Goal: Task Accomplishment & Management: Complete application form

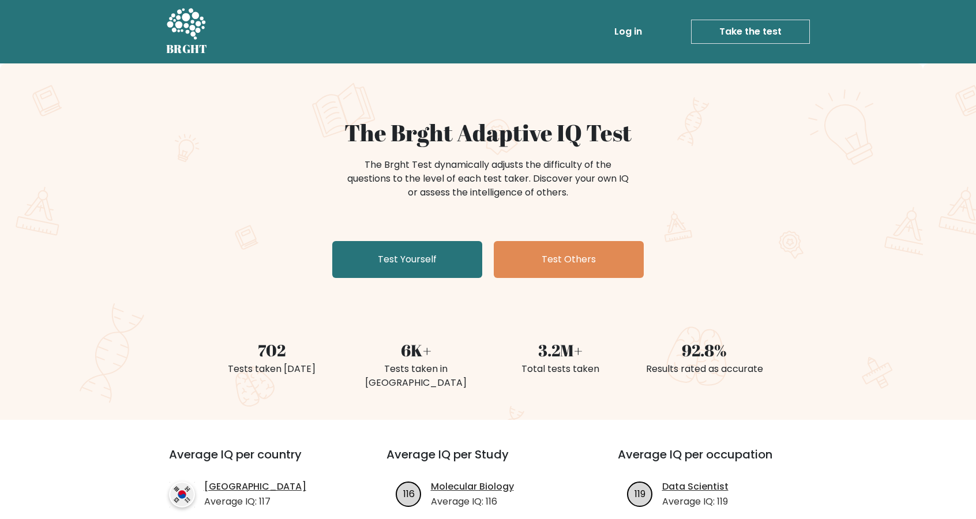
click at [153, 142] on div "The Brght Adaptive IQ Test The Brght Test dynamically adjusts the difficulty of…" at bounding box center [488, 241] width 976 height 357
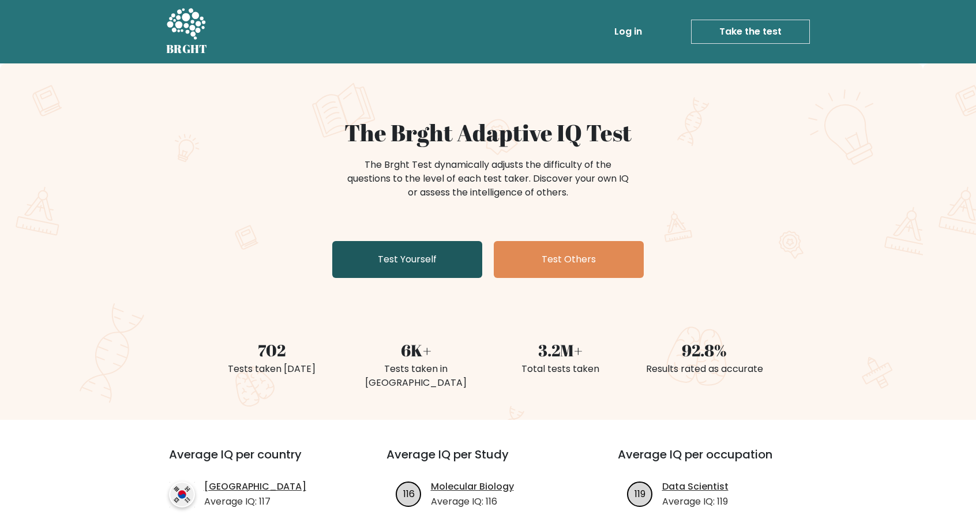
click at [357, 262] on link "Test Yourself" at bounding box center [407, 259] width 150 height 37
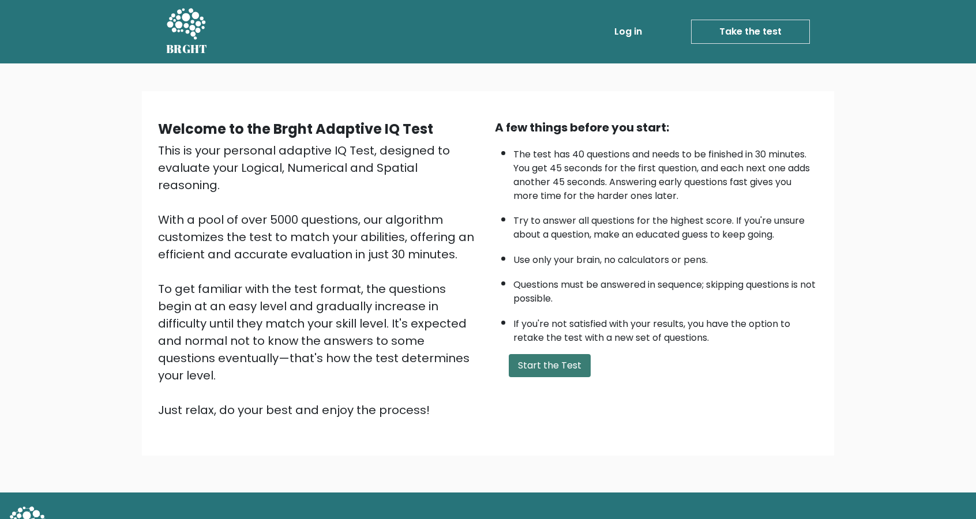
click at [545, 366] on button "Start the Test" at bounding box center [550, 365] width 82 height 23
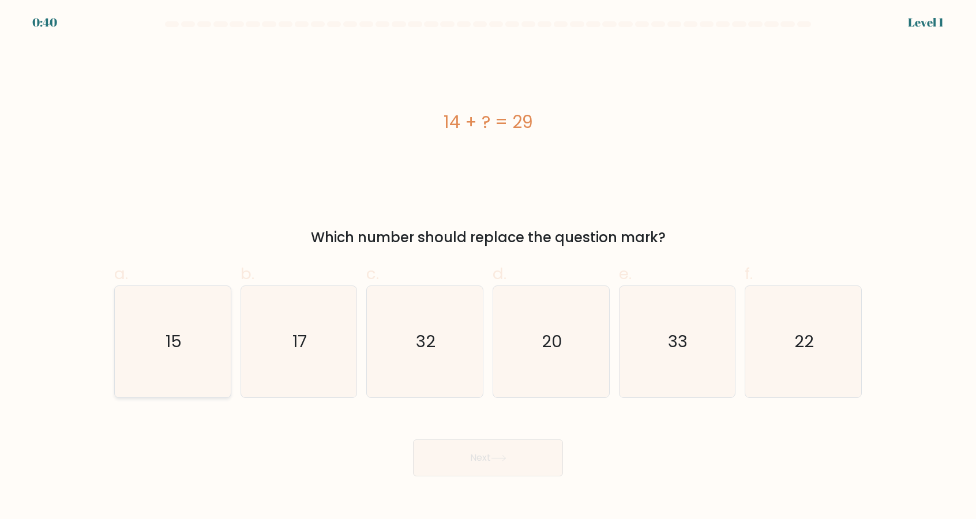
click at [162, 353] on icon "15" at bounding box center [172, 341] width 111 height 111
click at [488, 267] on input "a. 15" at bounding box center [488, 264] width 1 height 8
radio input "true"
click at [540, 472] on button "Next" at bounding box center [488, 458] width 150 height 37
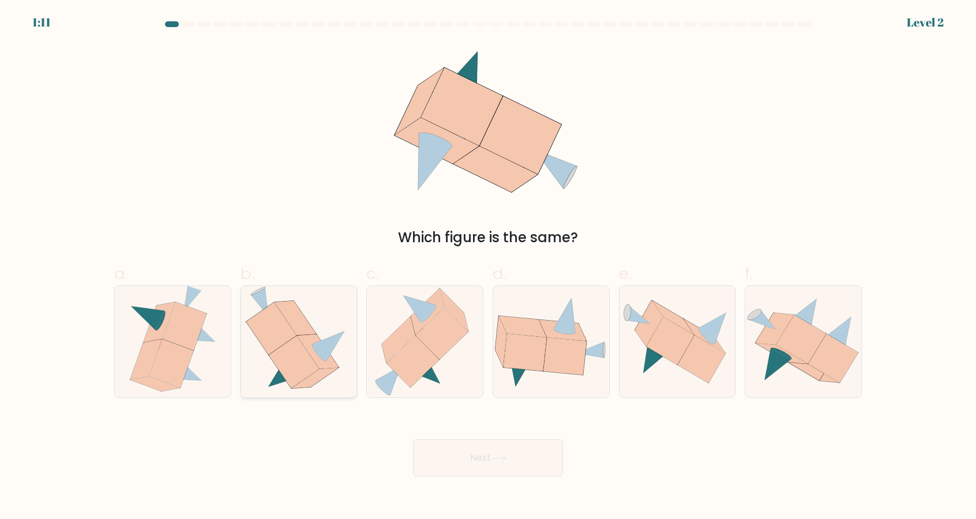
click at [265, 353] on icon at bounding box center [271, 329] width 50 height 53
click at [488, 267] on input "b." at bounding box center [488, 264] width 1 height 8
radio input "true"
click at [534, 477] on button "Next" at bounding box center [488, 458] width 150 height 37
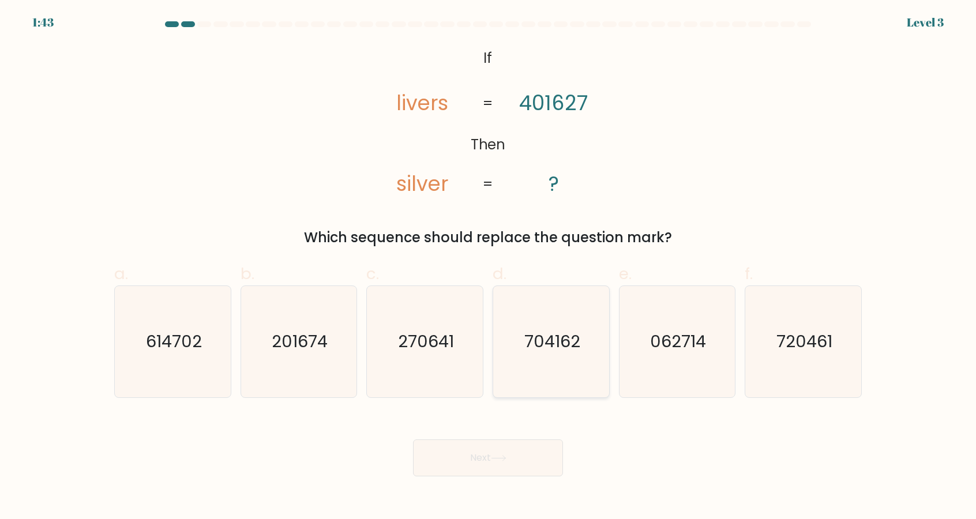
click at [559, 354] on text "704162" at bounding box center [553, 342] width 56 height 23
click at [489, 267] on input "d. 704162" at bounding box center [488, 264] width 1 height 8
radio input "true"
click at [534, 477] on button "Next" at bounding box center [488, 458] width 150 height 37
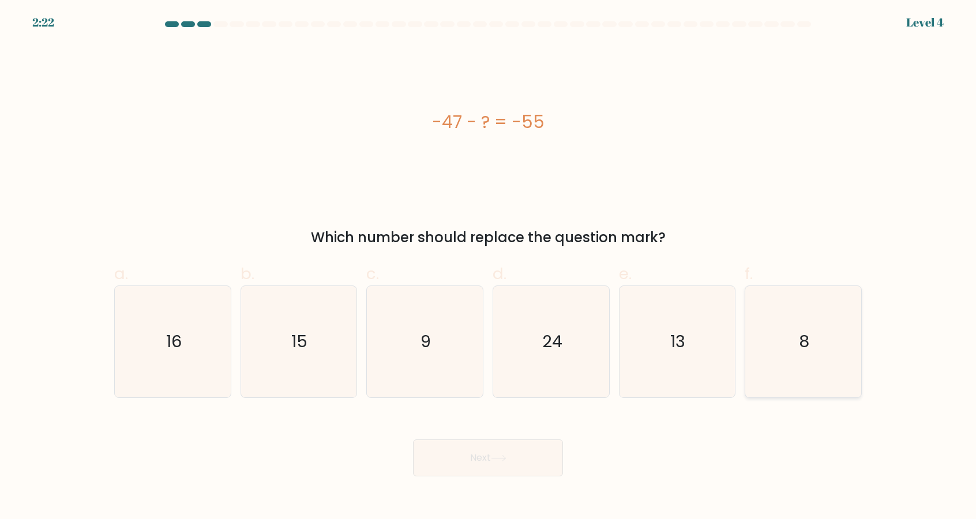
click at [825, 345] on icon "8" at bounding box center [803, 341] width 111 height 111
click at [489, 267] on input "f. 8" at bounding box center [488, 264] width 1 height 8
radio input "true"
click at [545, 477] on button "Next" at bounding box center [488, 458] width 150 height 37
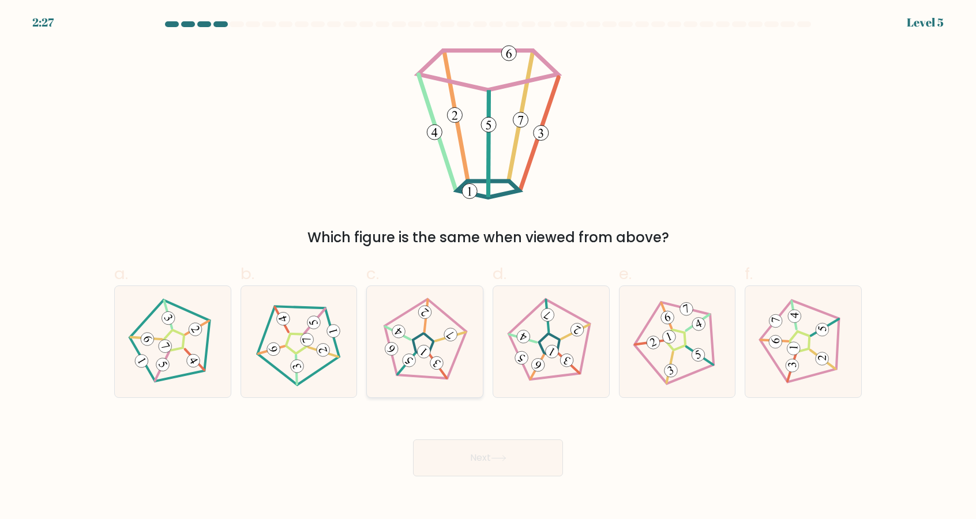
click at [442, 372] on 793 at bounding box center [437, 363] width 18 height 18
click at [488, 267] on input "c." at bounding box center [488, 264] width 1 height 8
radio input "true"
click at [541, 477] on button "Next" at bounding box center [488, 458] width 150 height 37
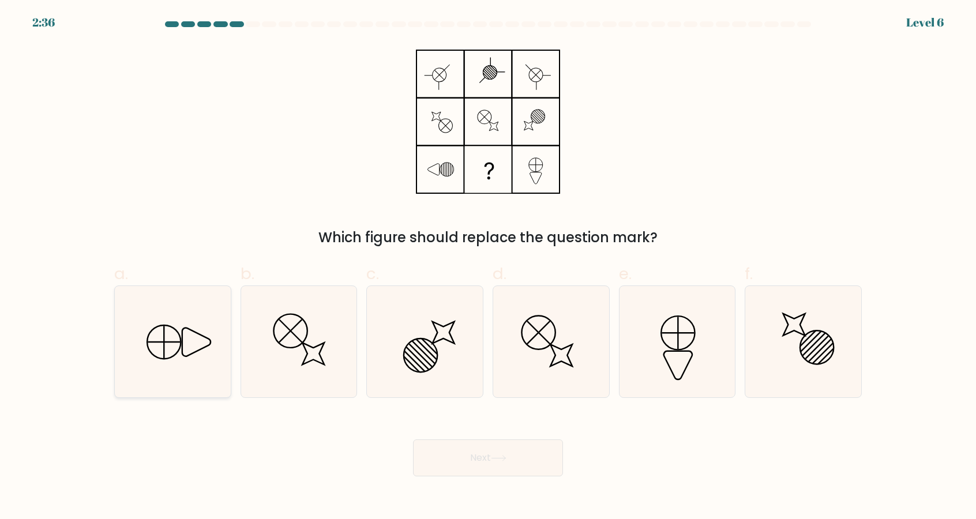
click at [140, 359] on icon at bounding box center [172, 341] width 111 height 111
click at [488, 267] on input "a." at bounding box center [488, 264] width 1 height 8
radio input "true"
click at [533, 477] on button "Next" at bounding box center [488, 458] width 150 height 37
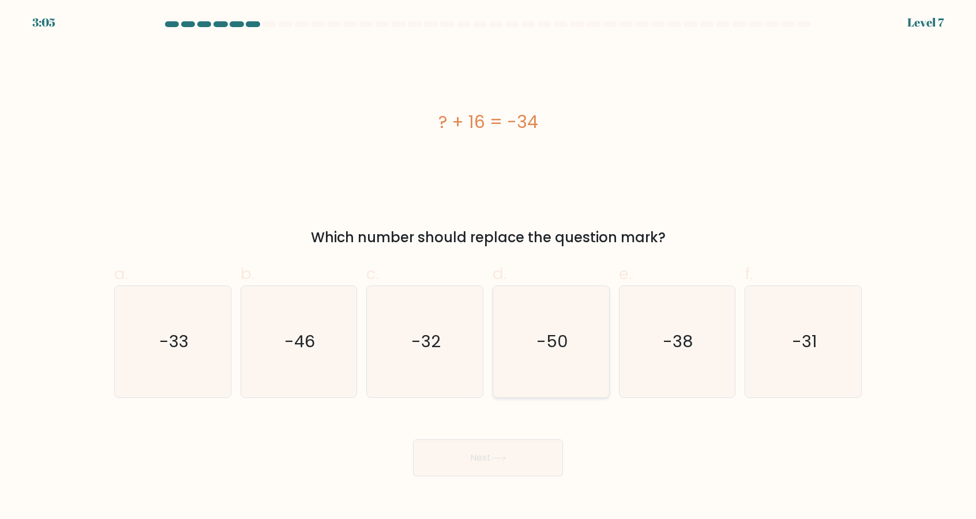
click at [562, 396] on icon "-50" at bounding box center [551, 341] width 111 height 111
click at [489, 267] on input "d. -50" at bounding box center [488, 264] width 1 height 8
radio input "true"
click at [542, 477] on button "Next" at bounding box center [488, 458] width 150 height 37
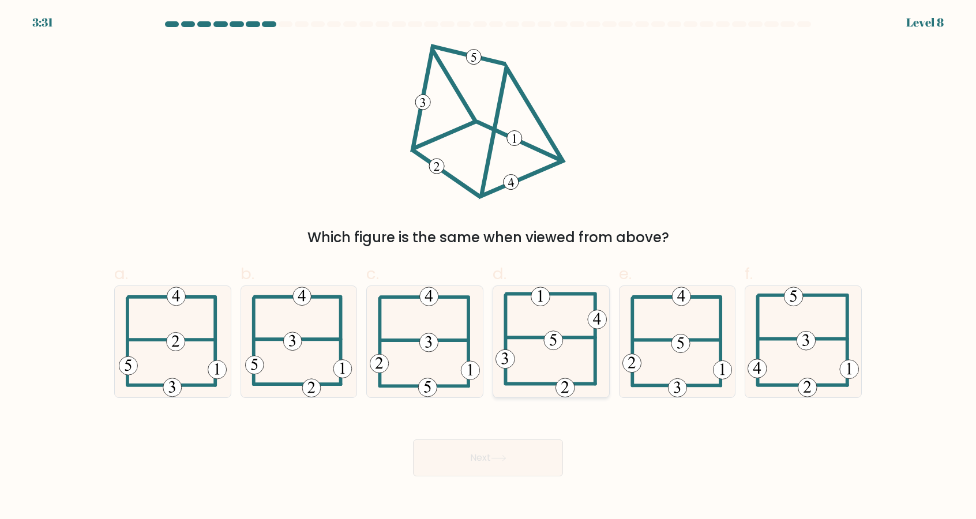
click at [567, 382] on icon at bounding box center [551, 341] width 111 height 111
click at [489, 267] on input "d." at bounding box center [488, 264] width 1 height 8
radio input "true"
click at [541, 477] on button "Next" at bounding box center [488, 458] width 150 height 37
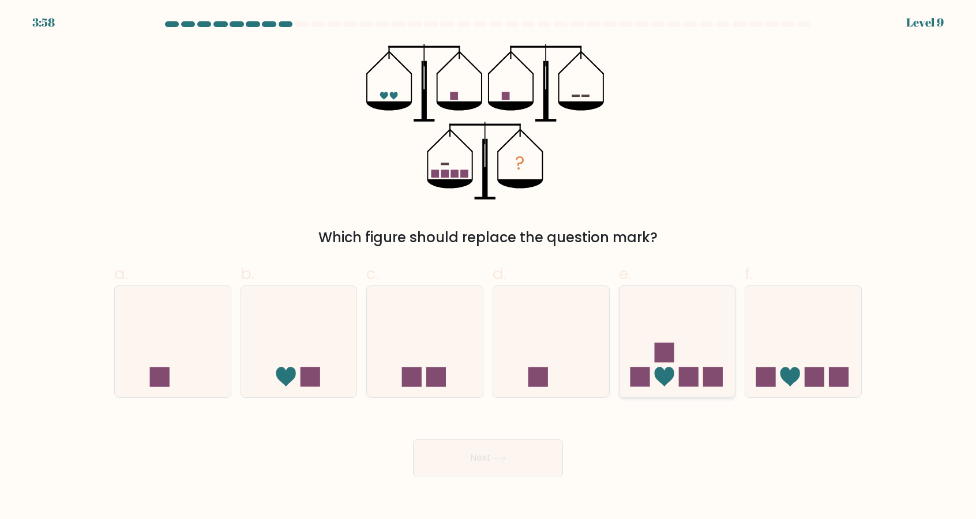
click at [691, 387] on rect at bounding box center [689, 377] width 20 height 20
click at [489, 267] on input "e." at bounding box center [488, 264] width 1 height 8
radio input "true"
click at [548, 475] on button "Next" at bounding box center [488, 458] width 150 height 37
click at [512, 476] on button "Next" at bounding box center [488, 458] width 150 height 37
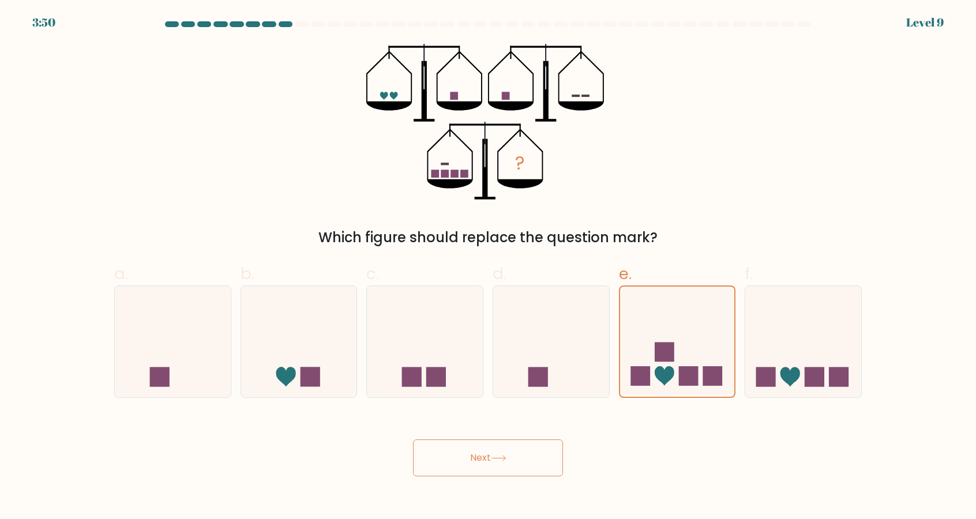
click at [518, 465] on button "Next" at bounding box center [488, 458] width 150 height 37
click at [669, 362] on rect at bounding box center [665, 353] width 20 height 20
click at [489, 267] on input "e." at bounding box center [488, 264] width 1 height 8
click at [536, 471] on button "Next" at bounding box center [488, 458] width 150 height 37
click at [533, 472] on button "Next" at bounding box center [488, 458] width 150 height 37
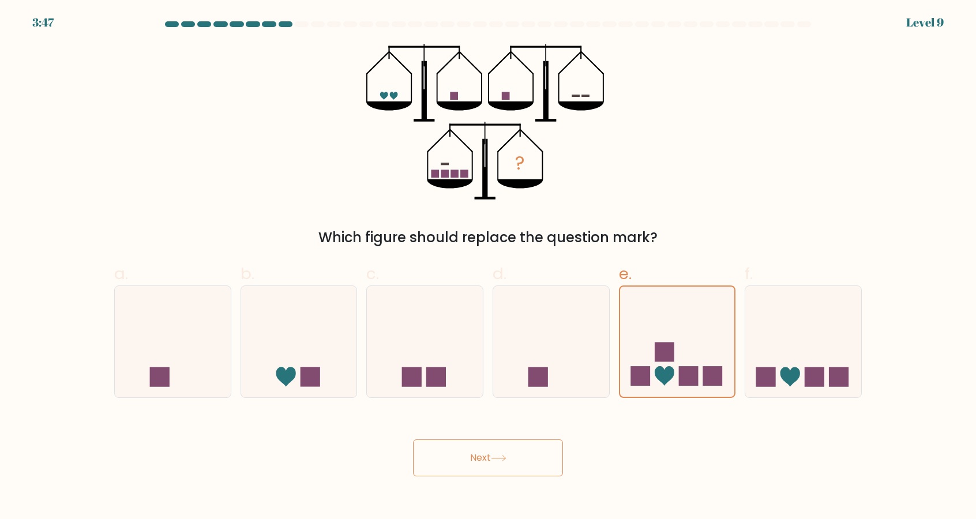
click at [493, 474] on button "Next" at bounding box center [488, 458] width 150 height 37
click at [676, 342] on icon at bounding box center [677, 341] width 115 height 95
click at [489, 267] on input "e." at bounding box center [488, 264] width 1 height 8
click at [671, 350] on icon at bounding box center [677, 341] width 115 height 95
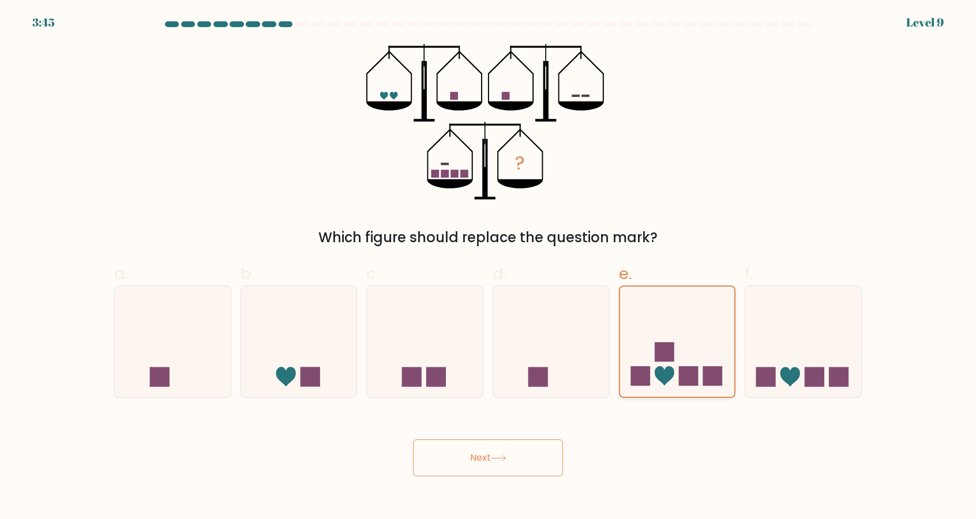
click at [489, 267] on input "e." at bounding box center [488, 264] width 1 height 8
click at [789, 349] on icon at bounding box center [804, 342] width 116 height 96
click at [489, 267] on input "f." at bounding box center [488, 264] width 1 height 8
radio input "true"
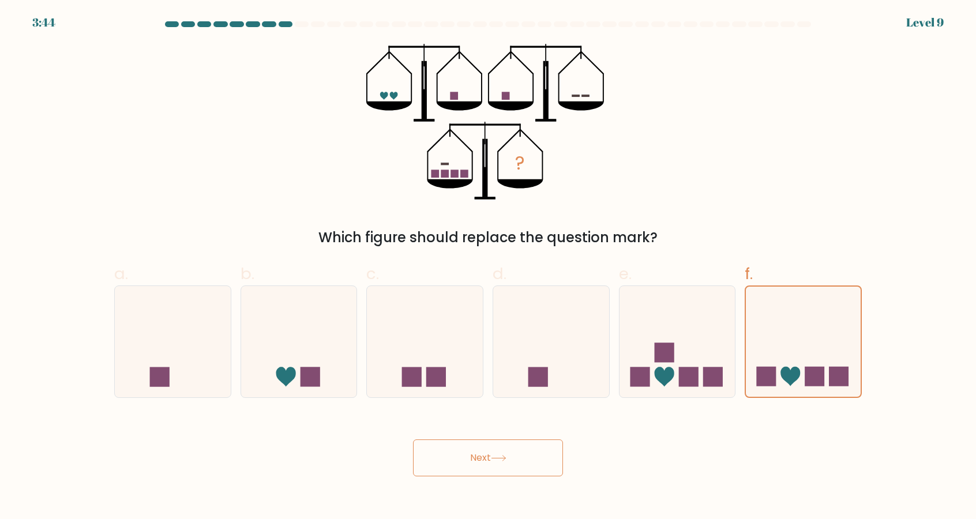
click at [534, 463] on button "Next" at bounding box center [488, 458] width 150 height 37
click at [533, 471] on button "Next" at bounding box center [488, 458] width 150 height 37
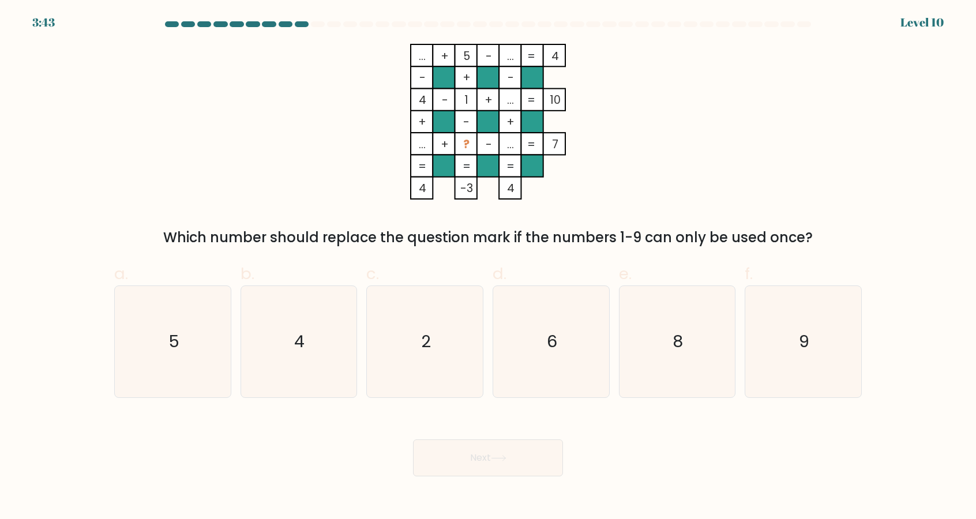
click at [516, 477] on button "Next" at bounding box center [488, 458] width 150 height 37
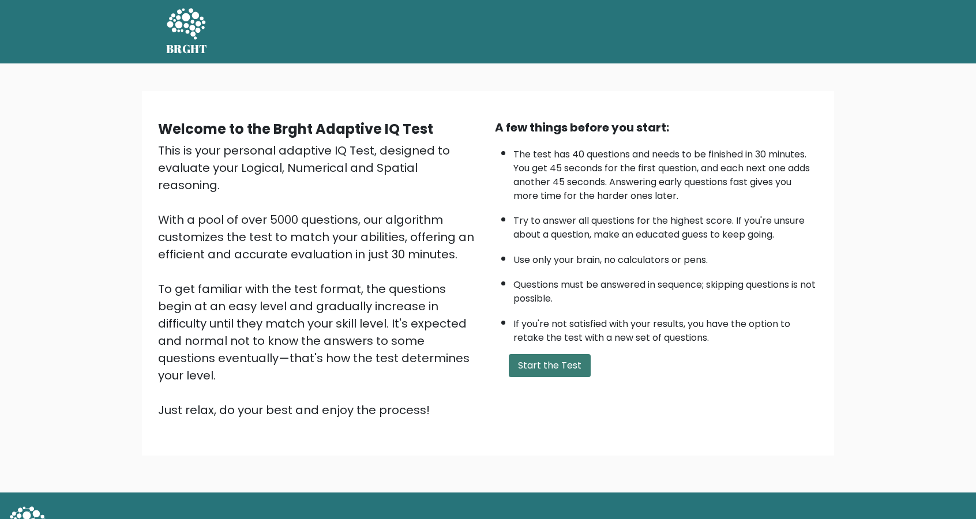
click at [568, 368] on button "Start the Test" at bounding box center [550, 365] width 82 height 23
click at [553, 361] on button "Start the Test" at bounding box center [550, 365] width 82 height 23
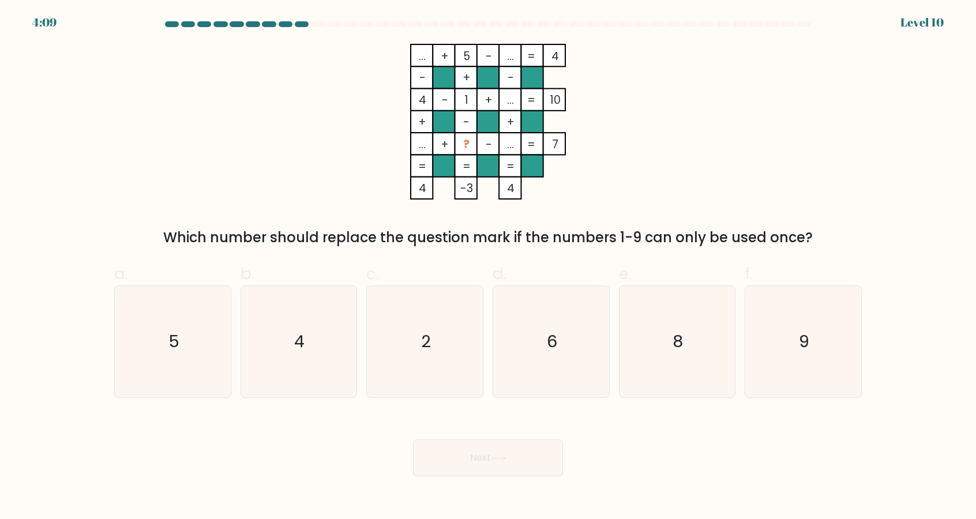
click at [290, 23] on div at bounding box center [286, 24] width 14 height 6
click at [282, 27] on div at bounding box center [286, 24] width 14 height 6
click at [289, 31] on div at bounding box center [488, 26] width 762 height 10
click at [289, 29] on div at bounding box center [488, 26] width 762 height 10
click at [284, 29] on div at bounding box center [488, 26] width 762 height 10
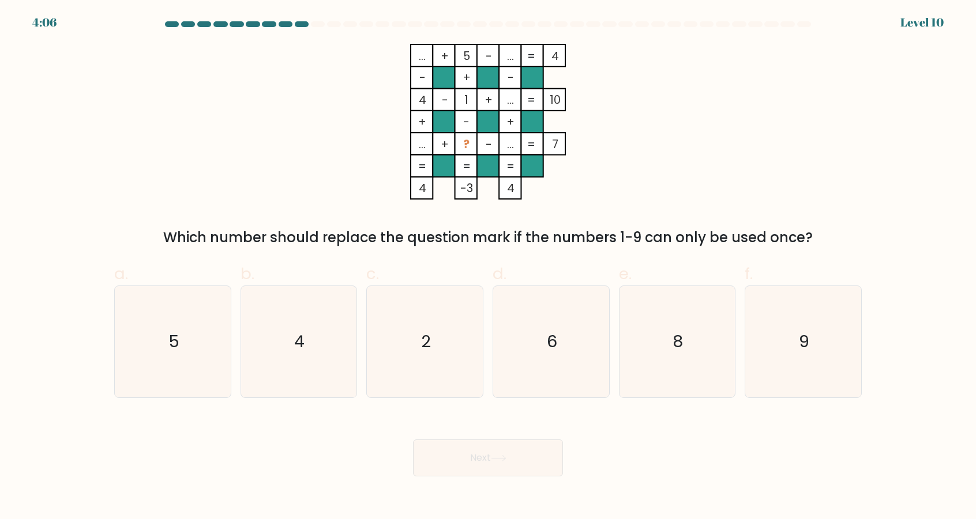
click at [292, 32] on form at bounding box center [488, 248] width 976 height 455
click at [289, 29] on div at bounding box center [488, 26] width 762 height 10
click at [289, 33] on form at bounding box center [488, 248] width 976 height 455
click at [288, 35] on form at bounding box center [488, 248] width 976 height 455
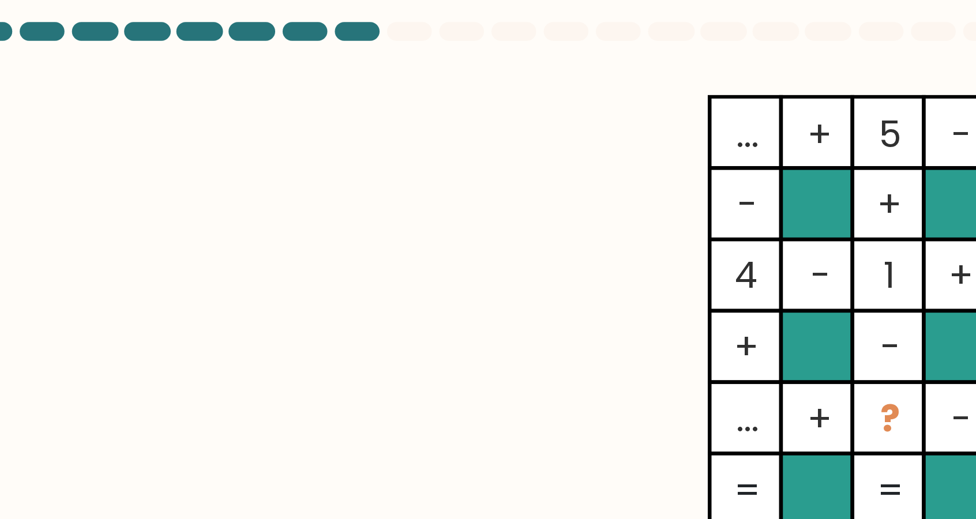
click at [287, 26] on div at bounding box center [286, 24] width 14 height 6
click at [289, 26] on div at bounding box center [286, 24] width 14 height 6
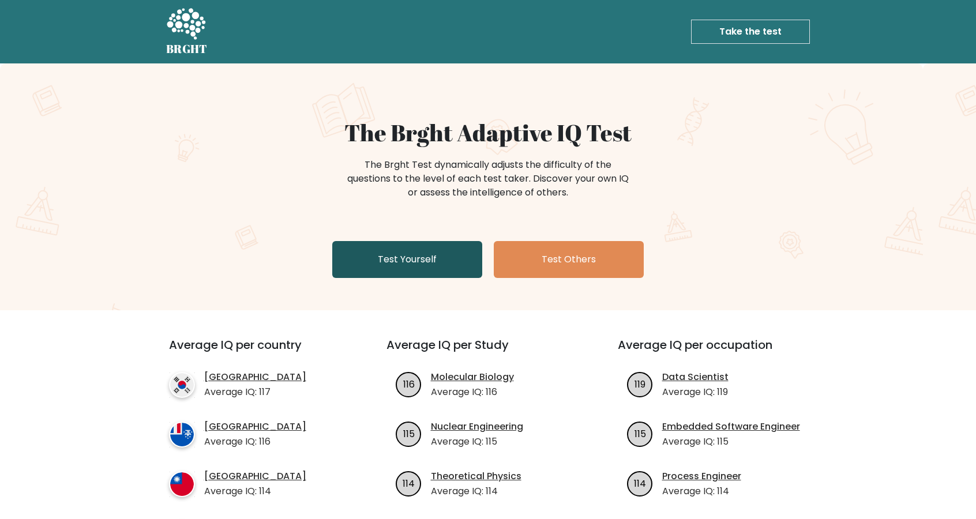
click at [463, 273] on link "Test Yourself" at bounding box center [407, 259] width 150 height 37
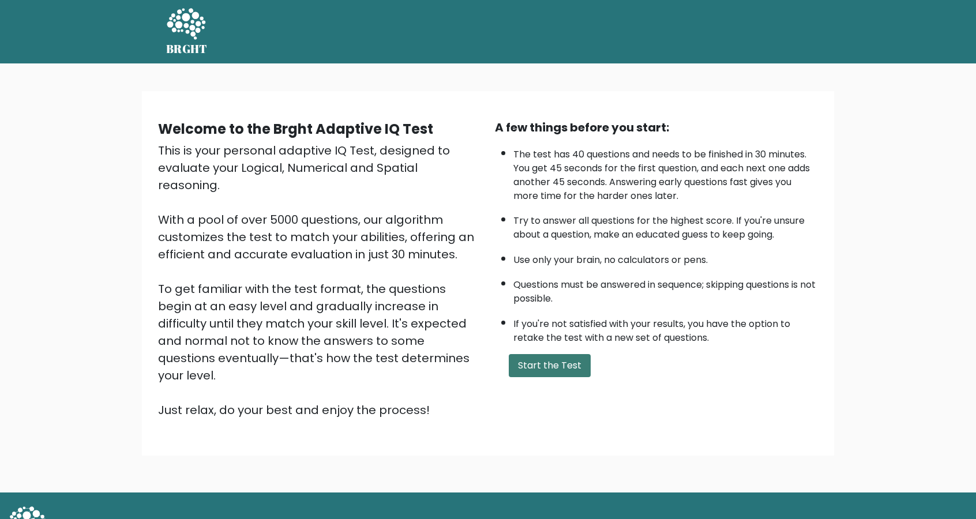
click at [549, 367] on button "Start the Test" at bounding box center [550, 365] width 82 height 23
click at [572, 368] on button "Start the Test" at bounding box center [550, 365] width 82 height 23
click at [562, 361] on button "Start the Test" at bounding box center [550, 365] width 82 height 23
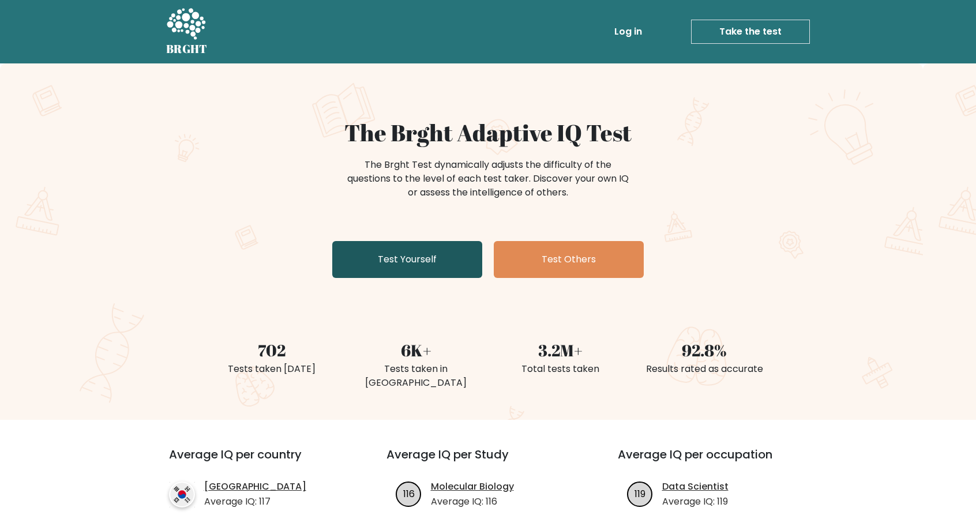
click at [353, 253] on link "Test Yourself" at bounding box center [407, 259] width 150 height 37
click at [452, 262] on link "Test Yourself" at bounding box center [407, 259] width 150 height 37
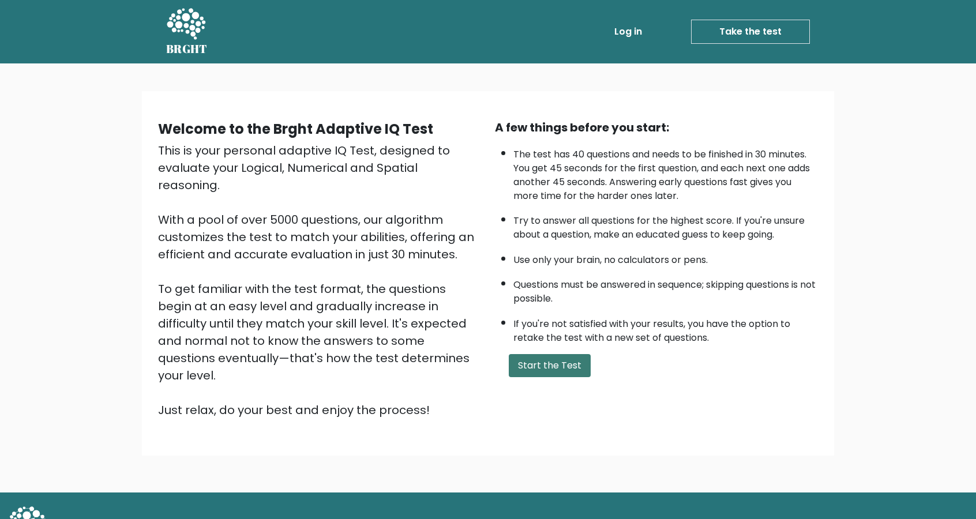
click at [567, 362] on button "Start the Test" at bounding box center [550, 365] width 82 height 23
